Goal: Task Accomplishment & Management: Manage account settings

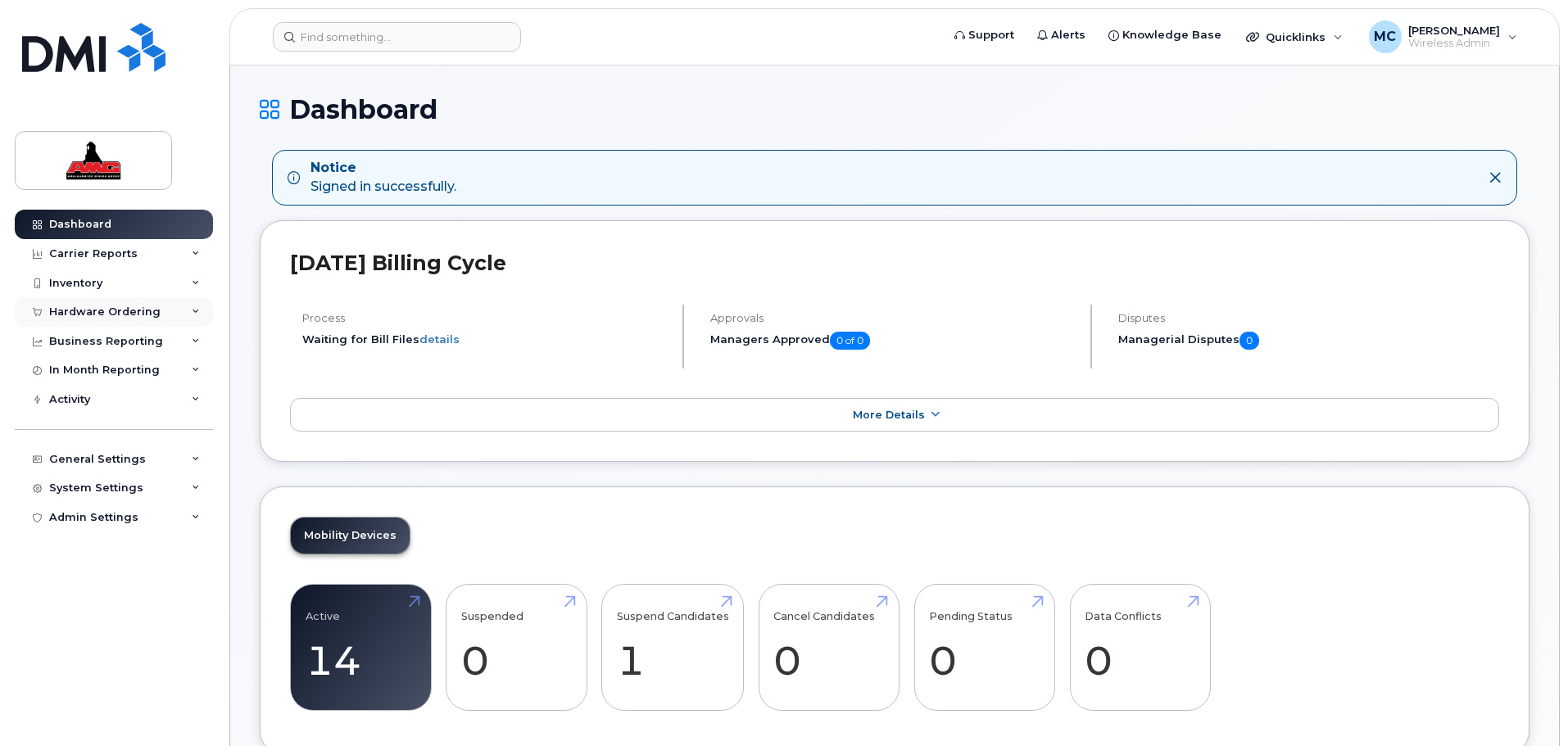
click at [83, 306] on div "Hardware Ordering" at bounding box center [105, 312] width 112 height 13
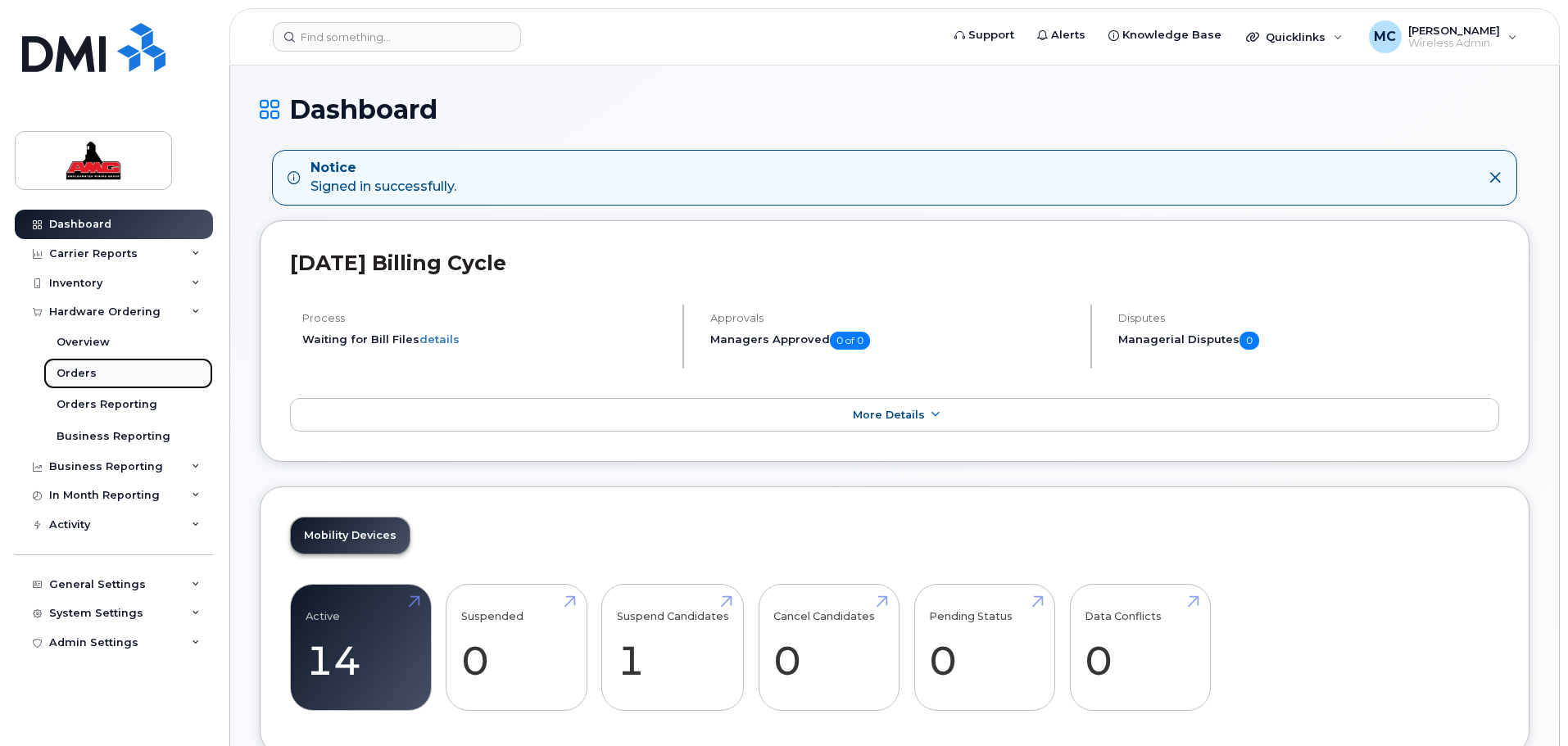
click at [94, 372] on link "Orders" at bounding box center [128, 373] width 170 height 31
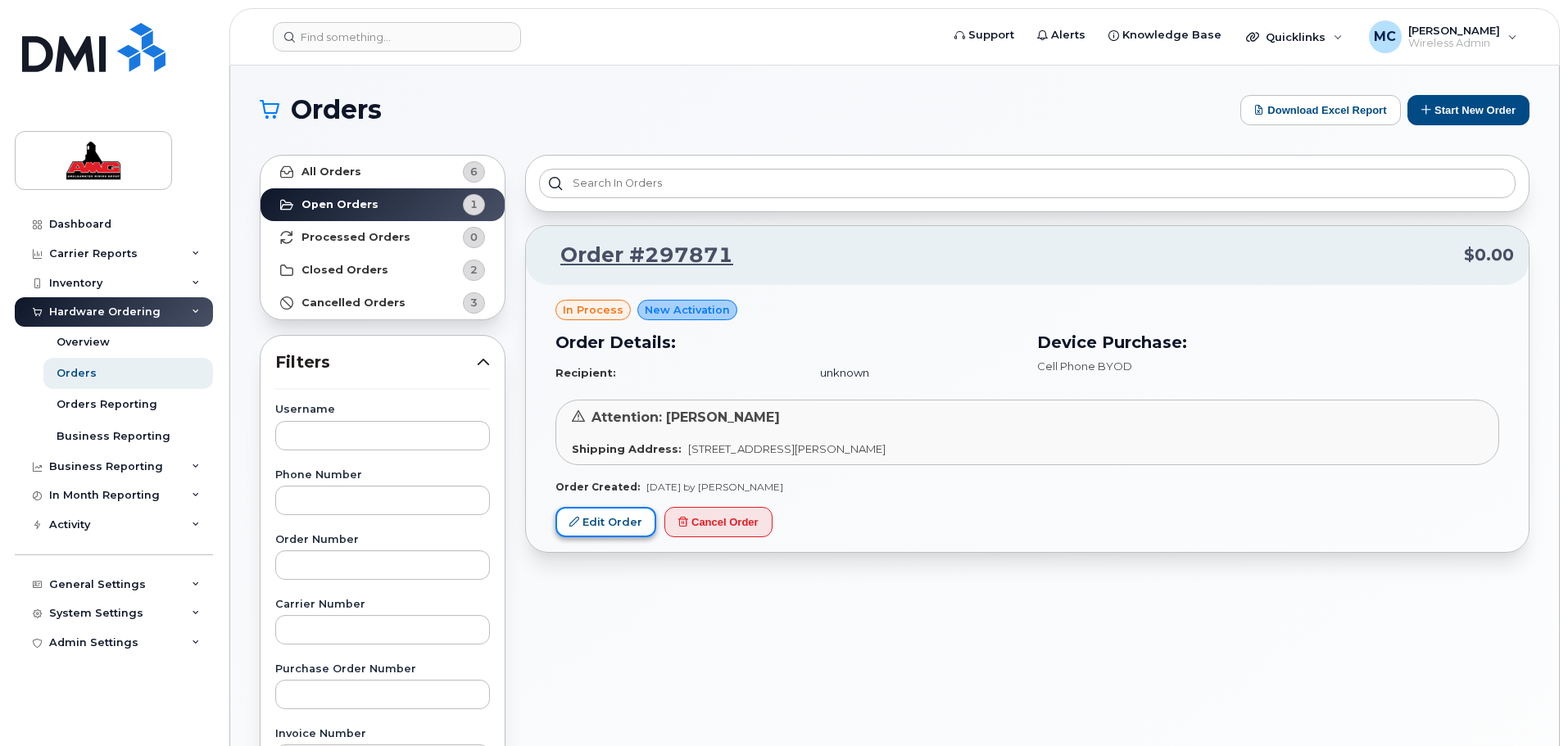
click at [605, 517] on link "Edit Order" at bounding box center [606, 522] width 101 height 30
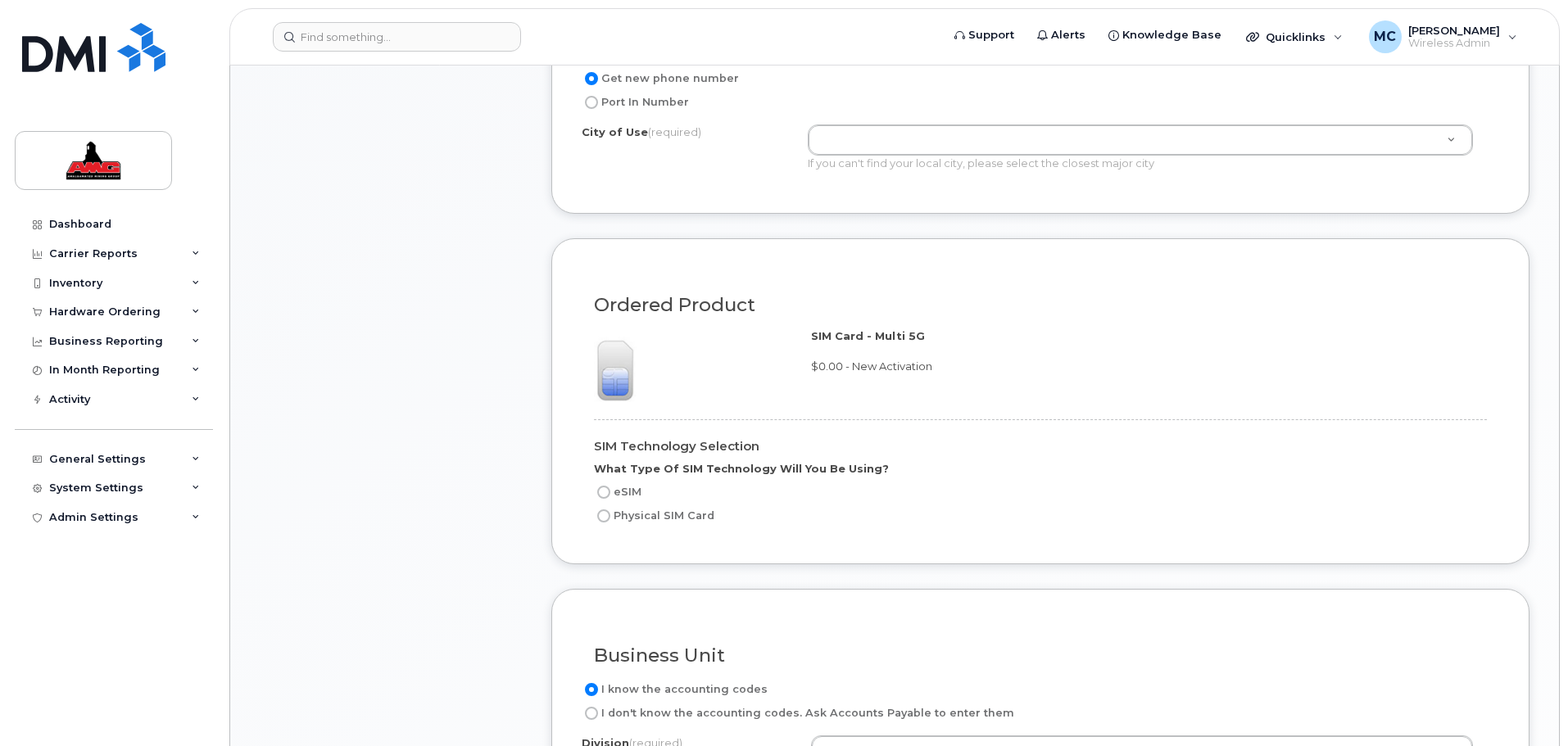
scroll to position [921, 0]
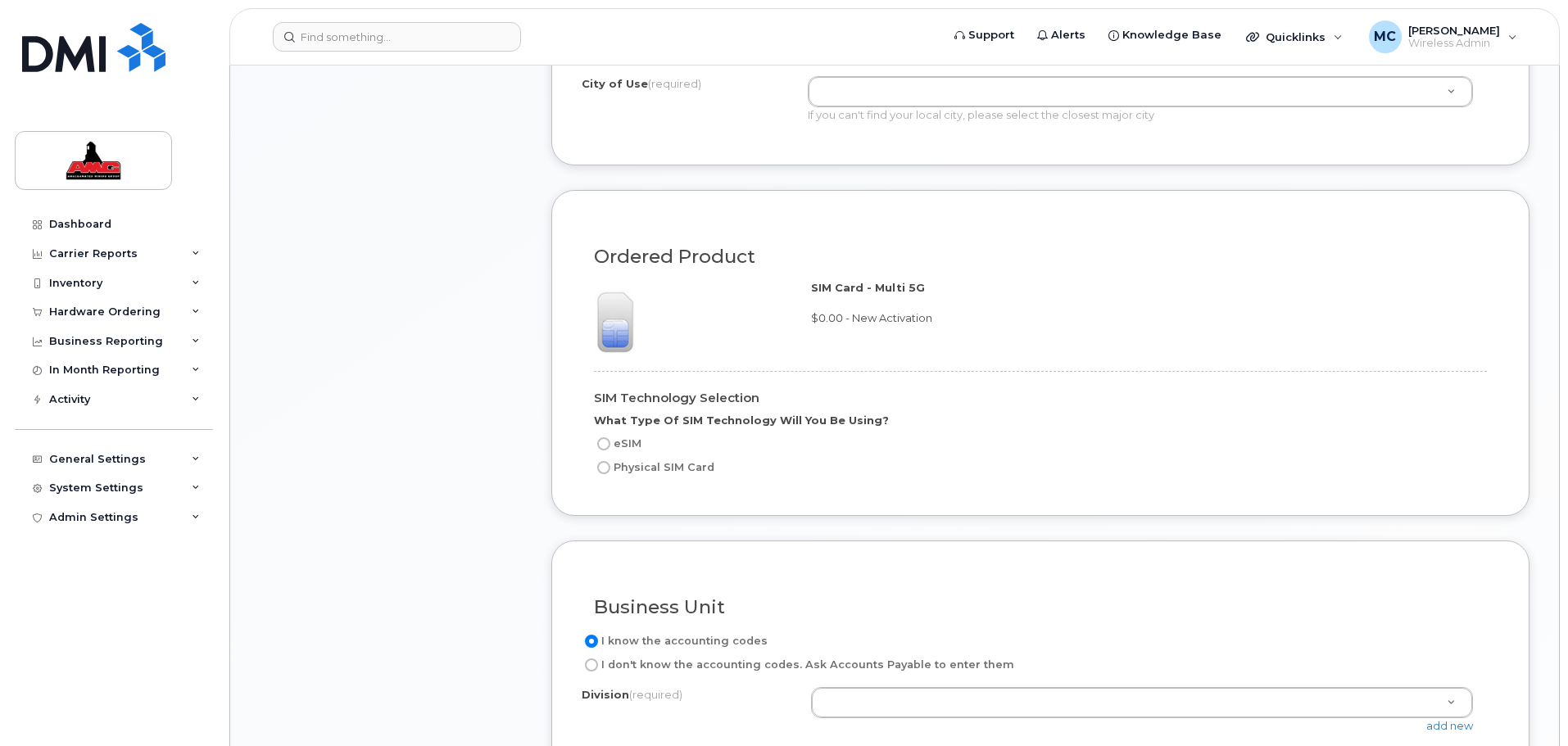
click at [621, 461] on label "Physical SIM Card" at bounding box center [654, 467] width 120 height 20
click at [610, 461] on input "Physical SIM Card" at bounding box center [603, 467] width 13 height 13
radio input "true"
